Goal: Task Accomplishment & Management: Manage account settings

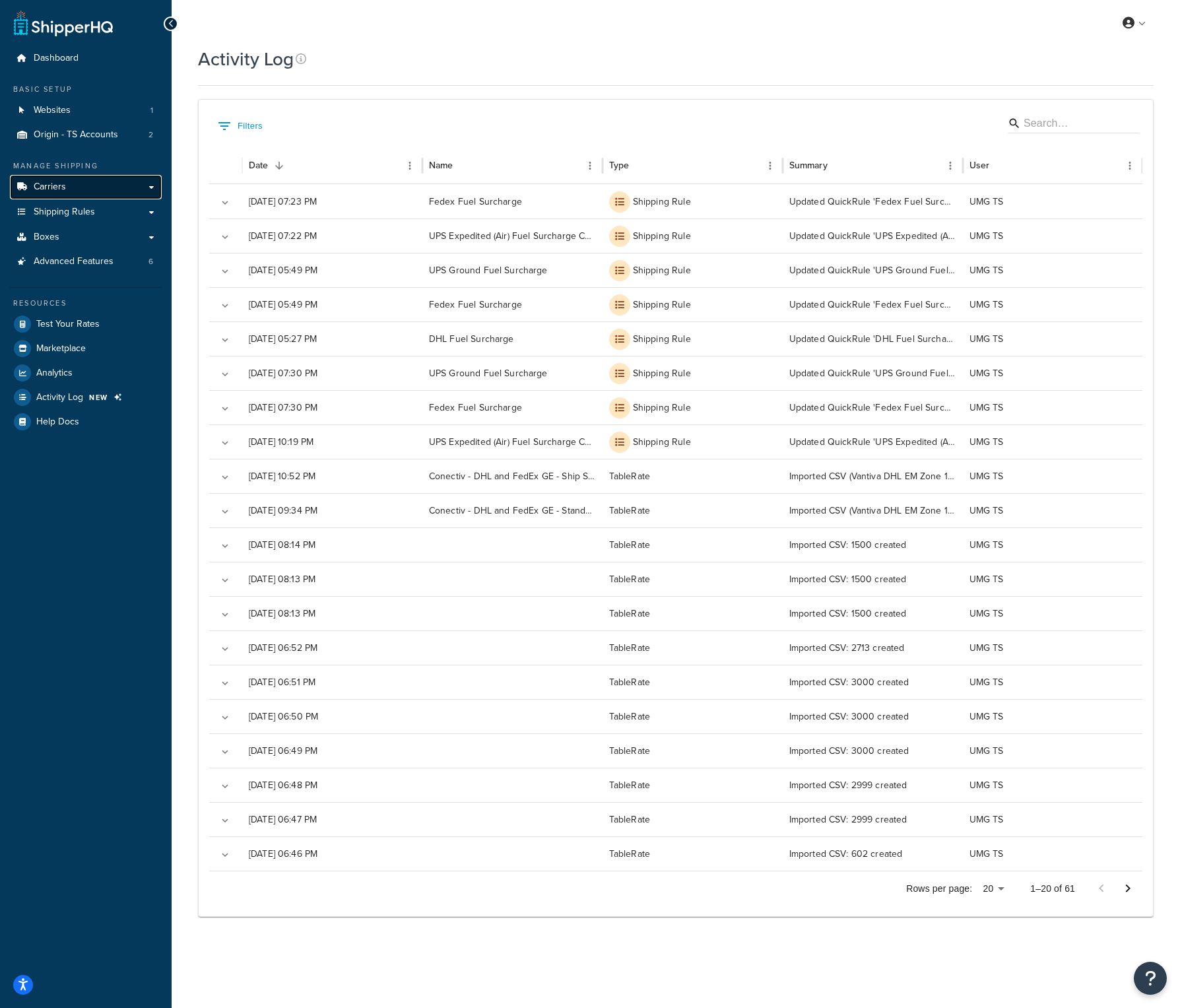
click at [95, 191] on link "Carriers" at bounding box center [86, 187] width 152 height 24
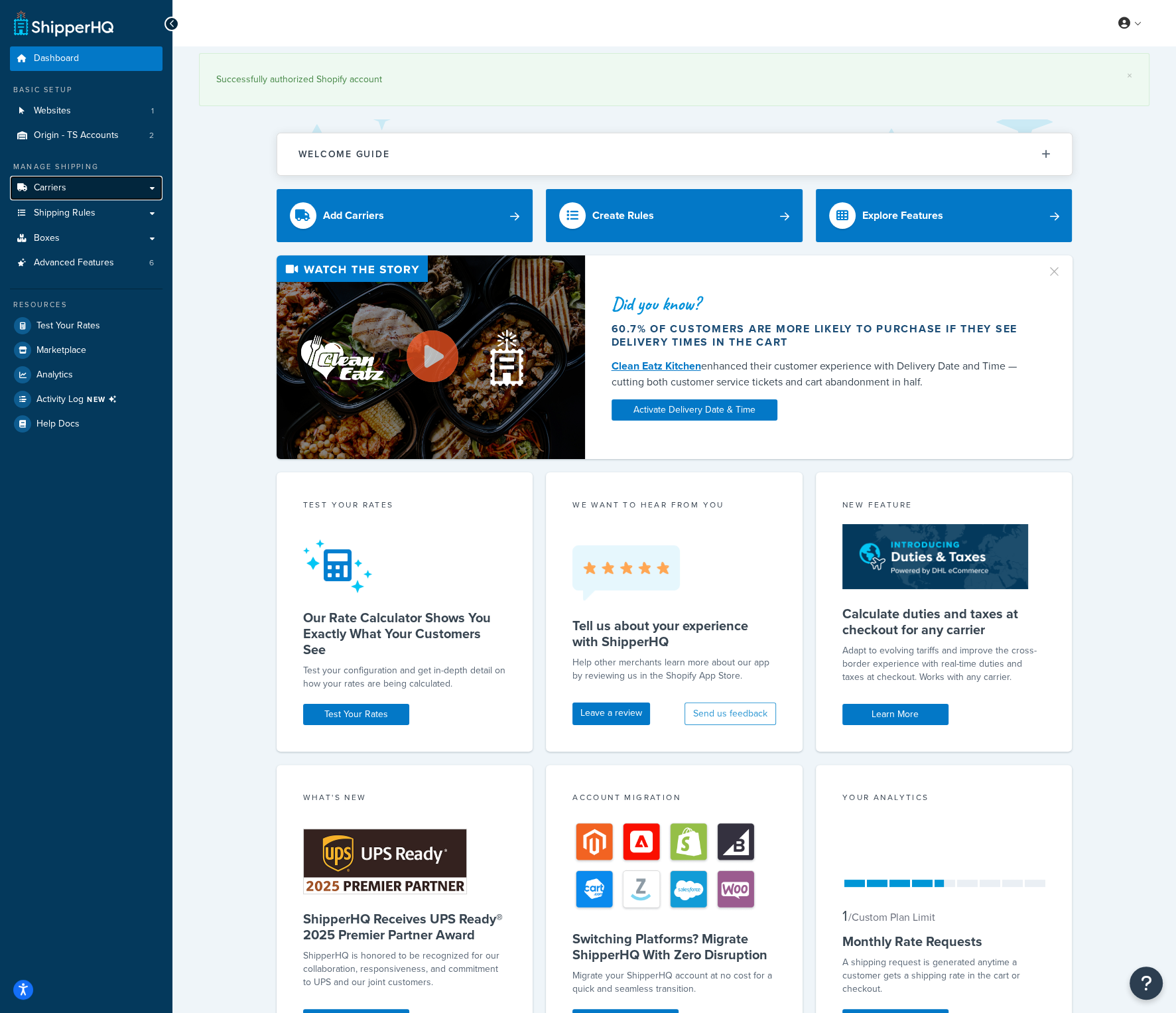
click at [63, 186] on span "Carriers" at bounding box center [50, 189] width 33 height 12
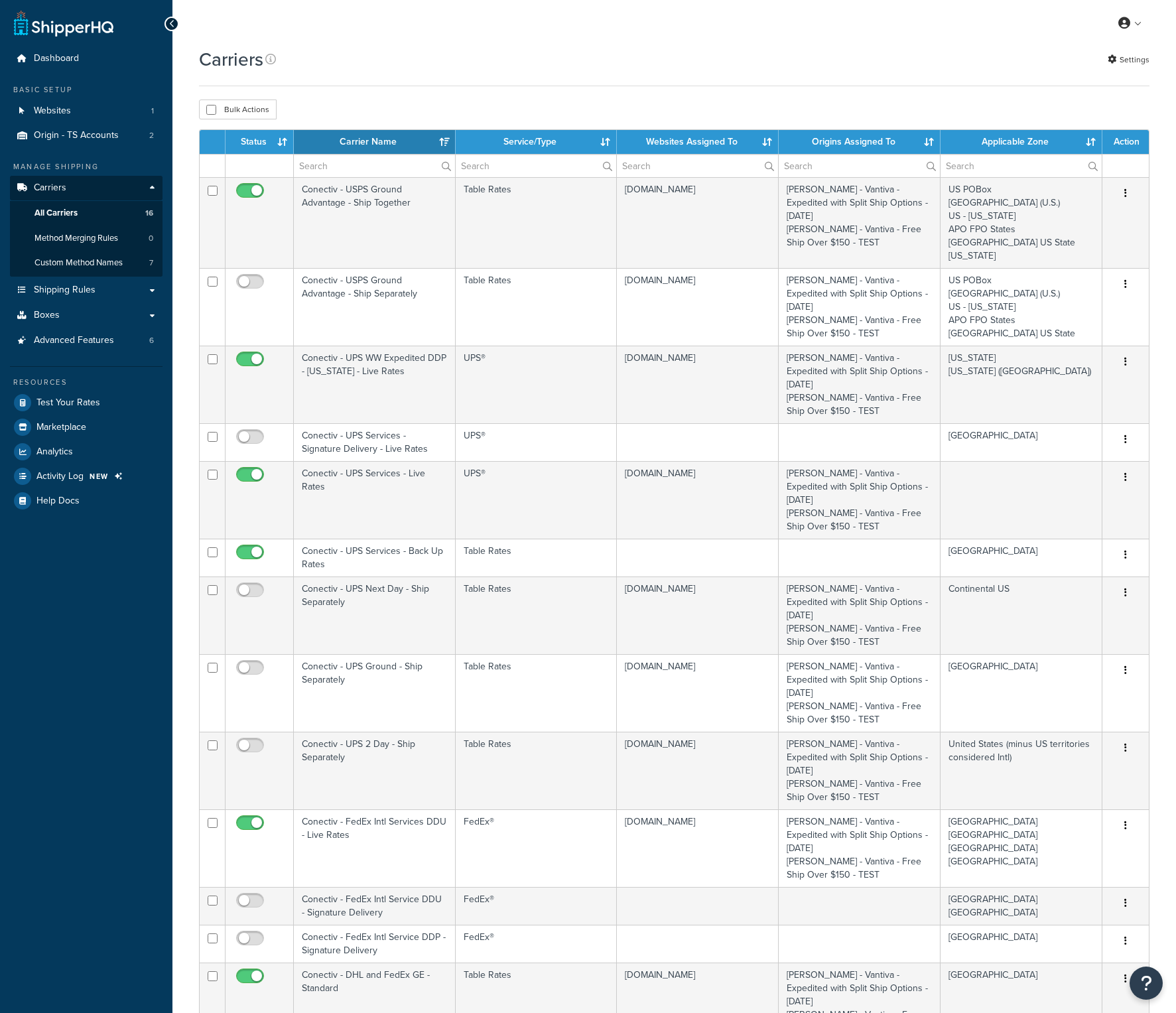
select select "15"
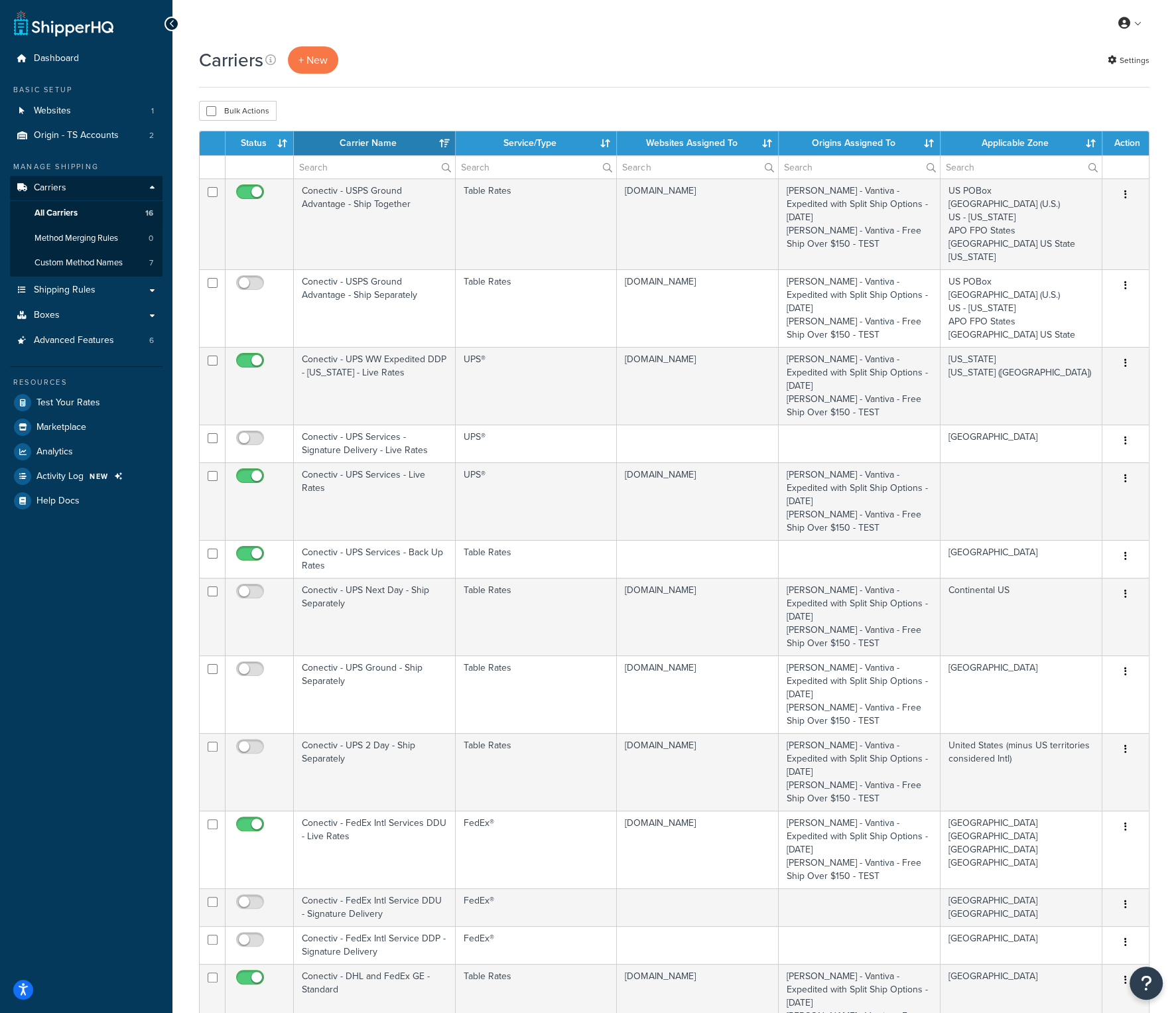
click at [373, 140] on th "Carrier Name" at bounding box center [375, 143] width 162 height 24
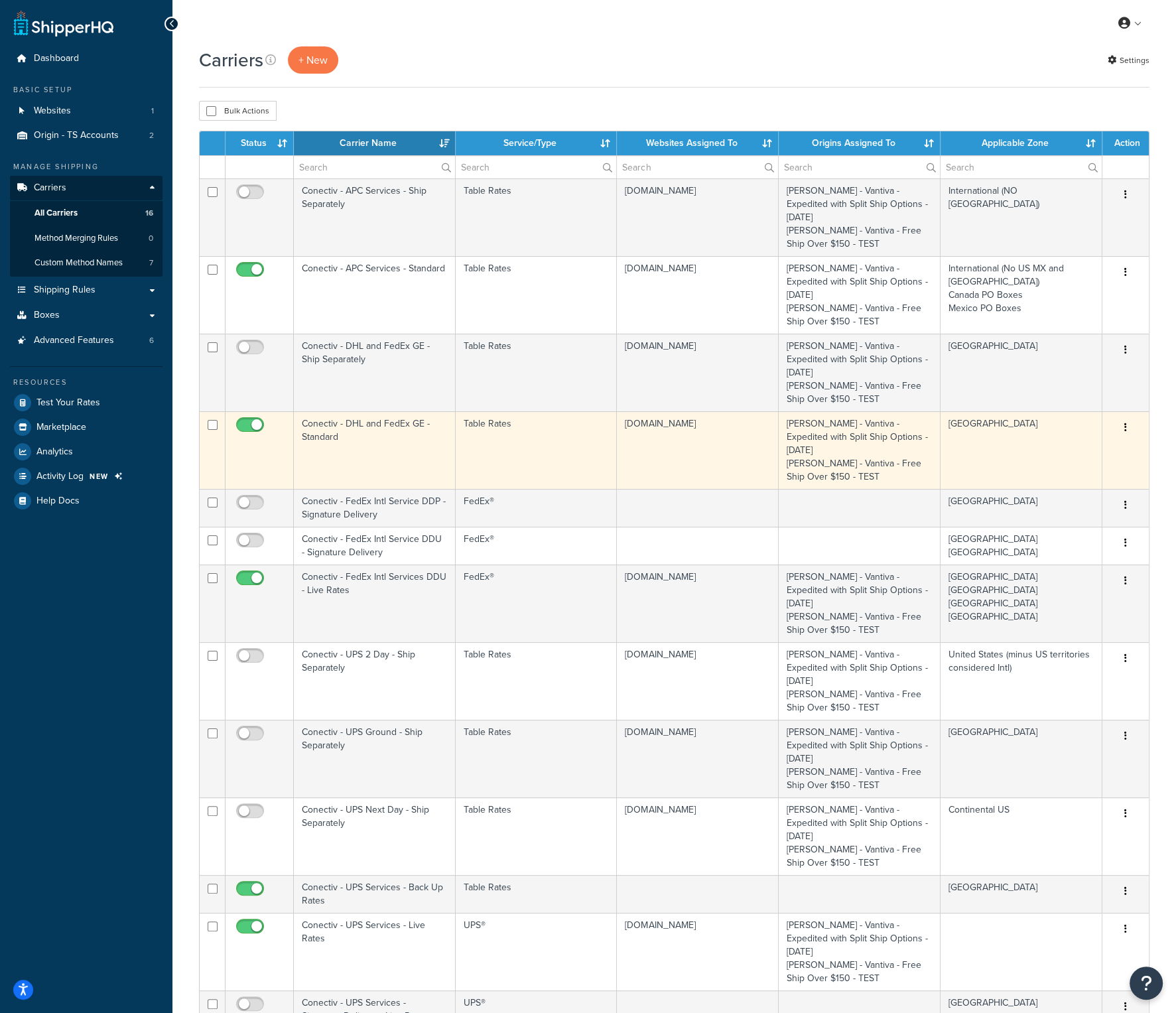
click at [373, 411] on td "Conectiv - DHL and FedEx GE - Standard" at bounding box center [375, 450] width 162 height 78
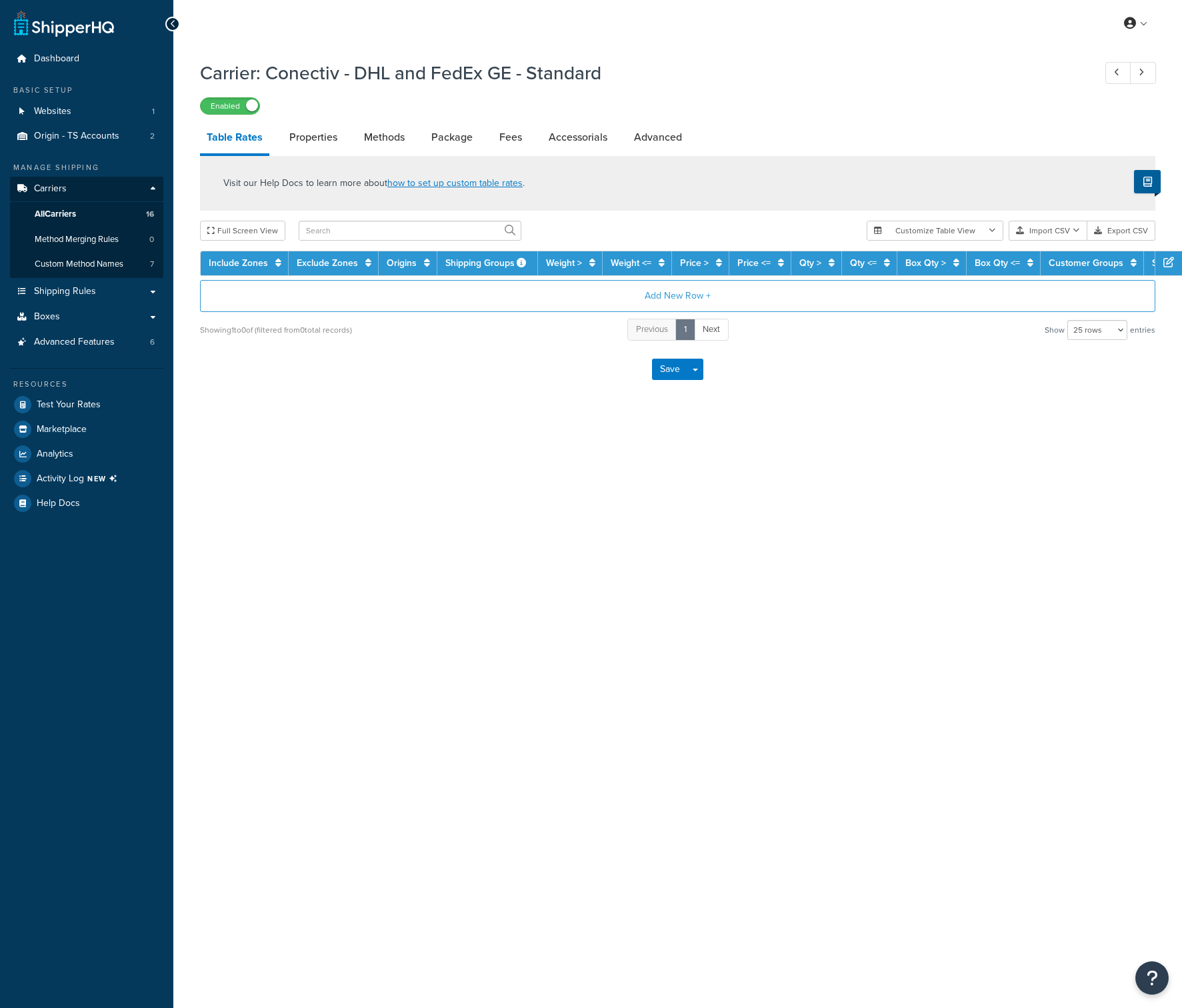
select select "25"
